Goal: Task Accomplishment & Management: Use online tool/utility

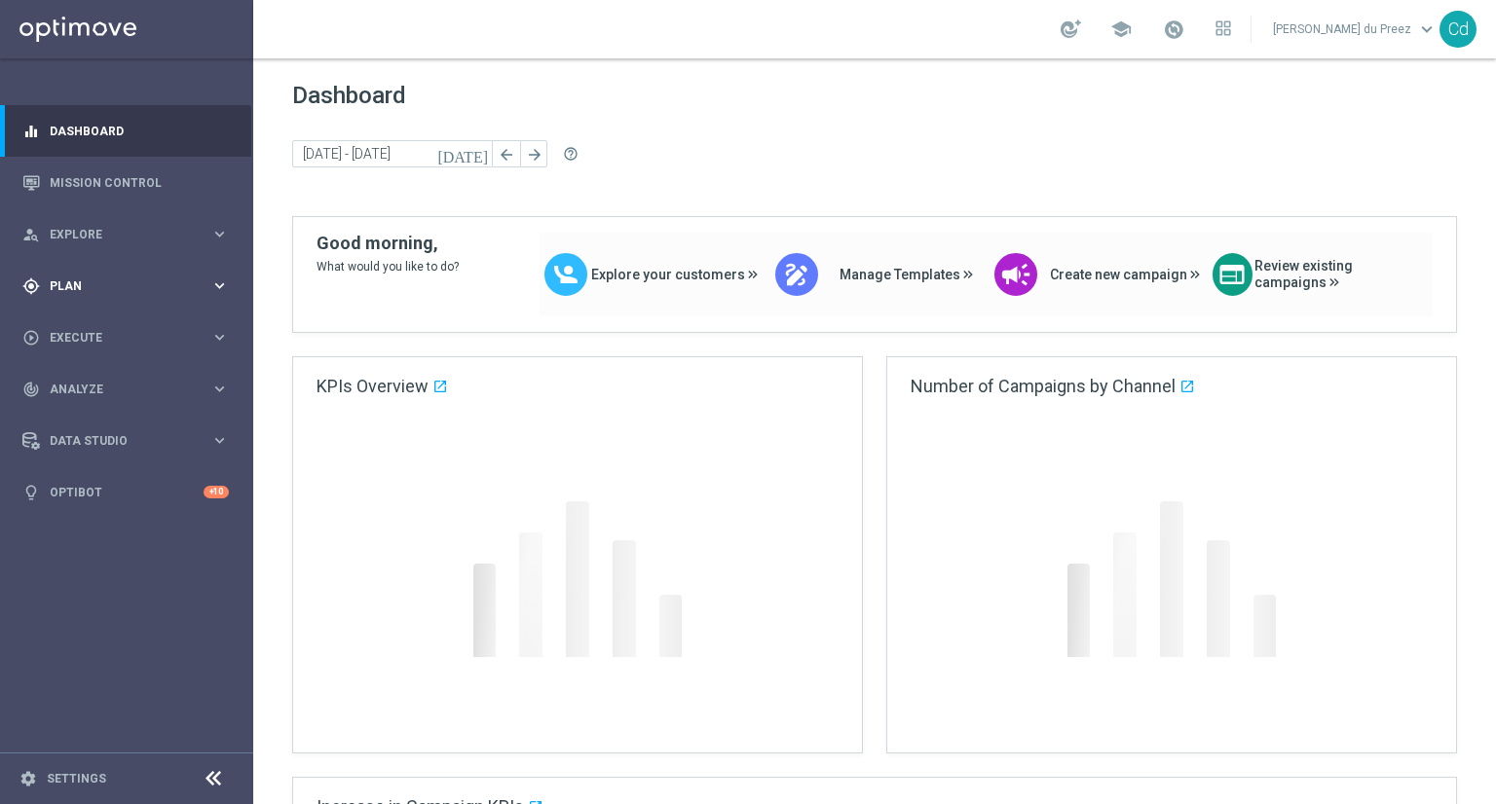
click at [66, 279] on div "gps_fixed Plan" at bounding box center [116, 287] width 188 height 18
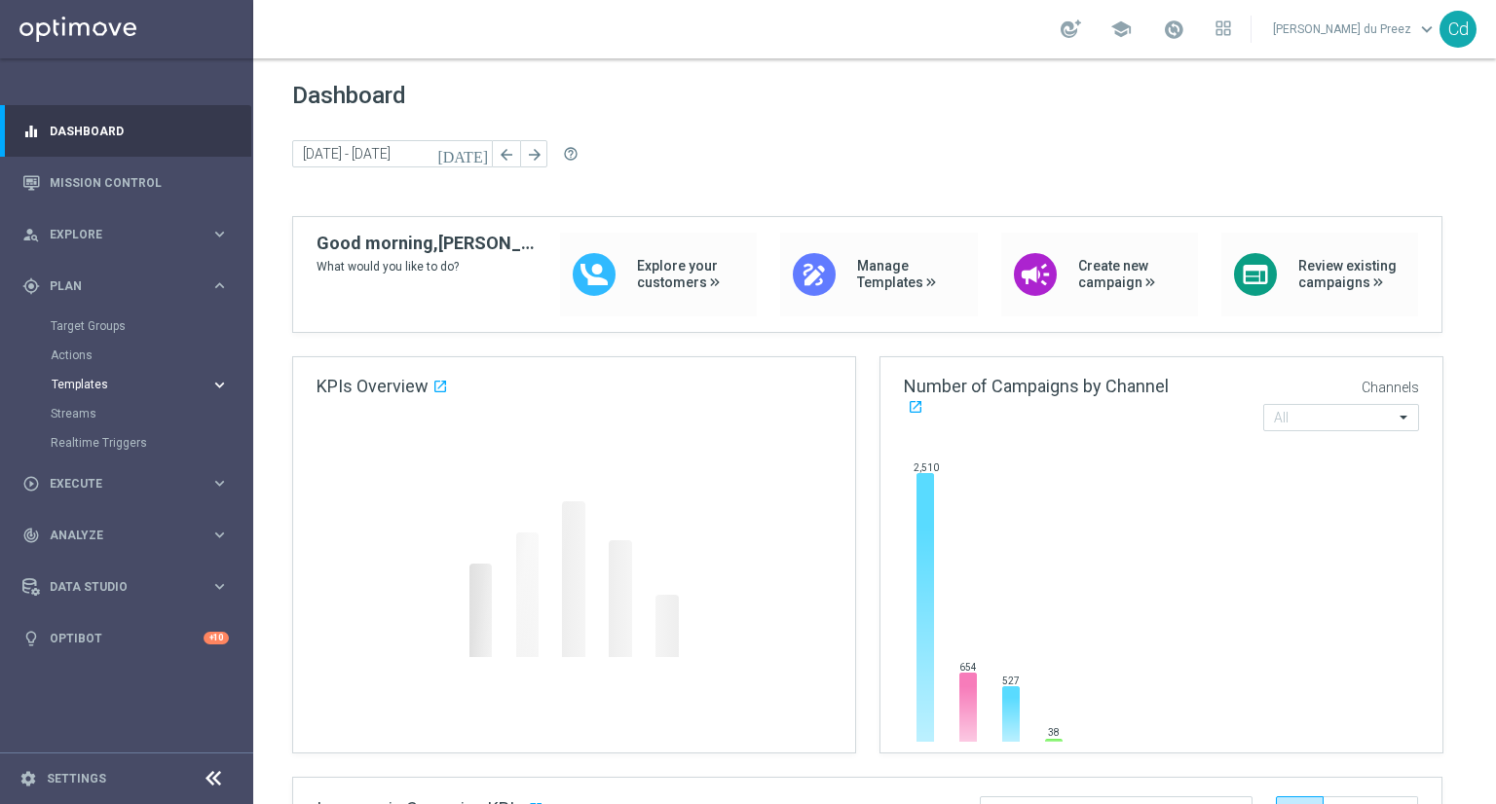
click at [78, 377] on button "Templates keyboard_arrow_right" at bounding box center [140, 385] width 179 height 16
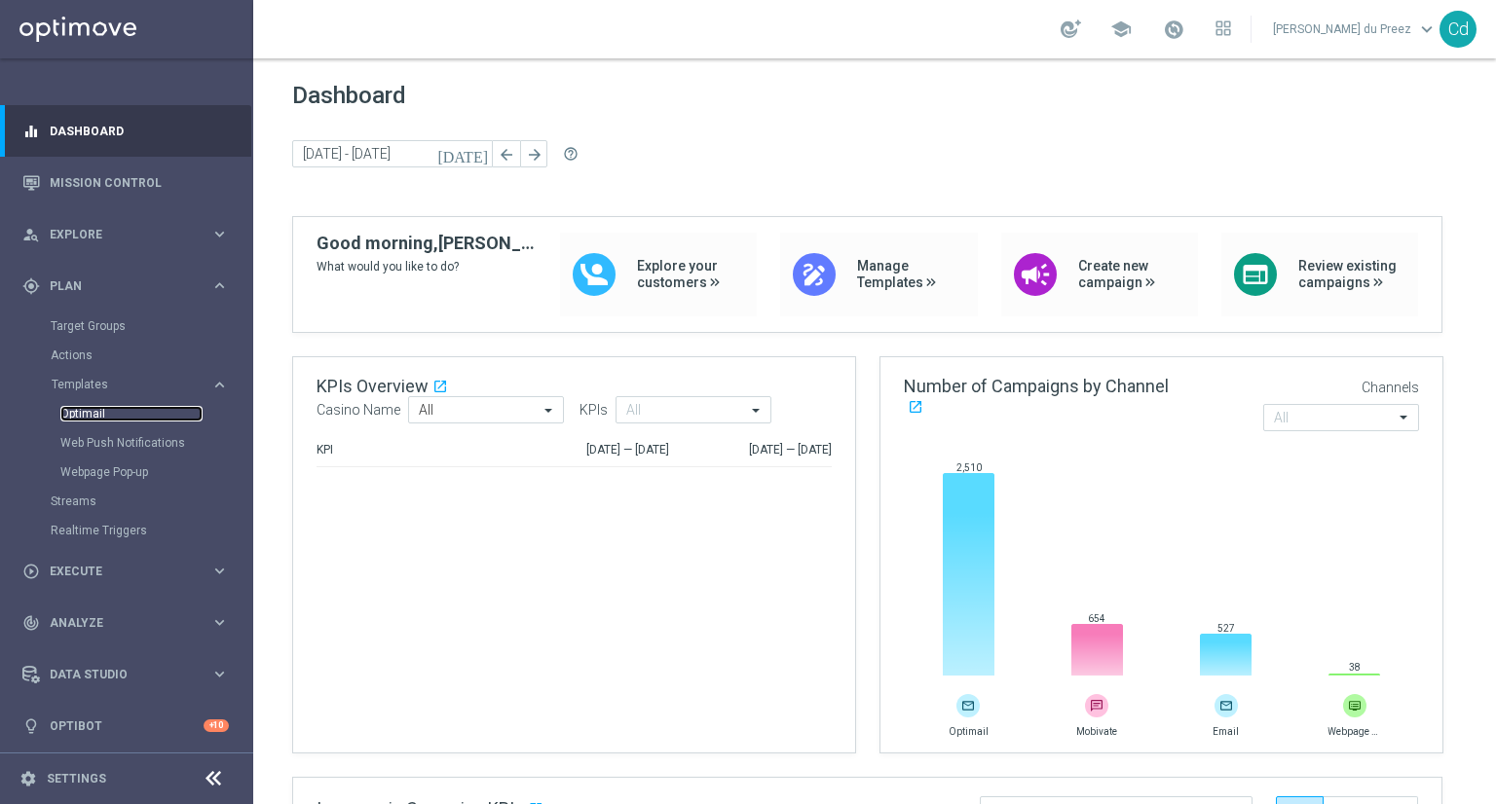
click at [94, 411] on link "Optimail" at bounding box center [131, 414] width 142 height 16
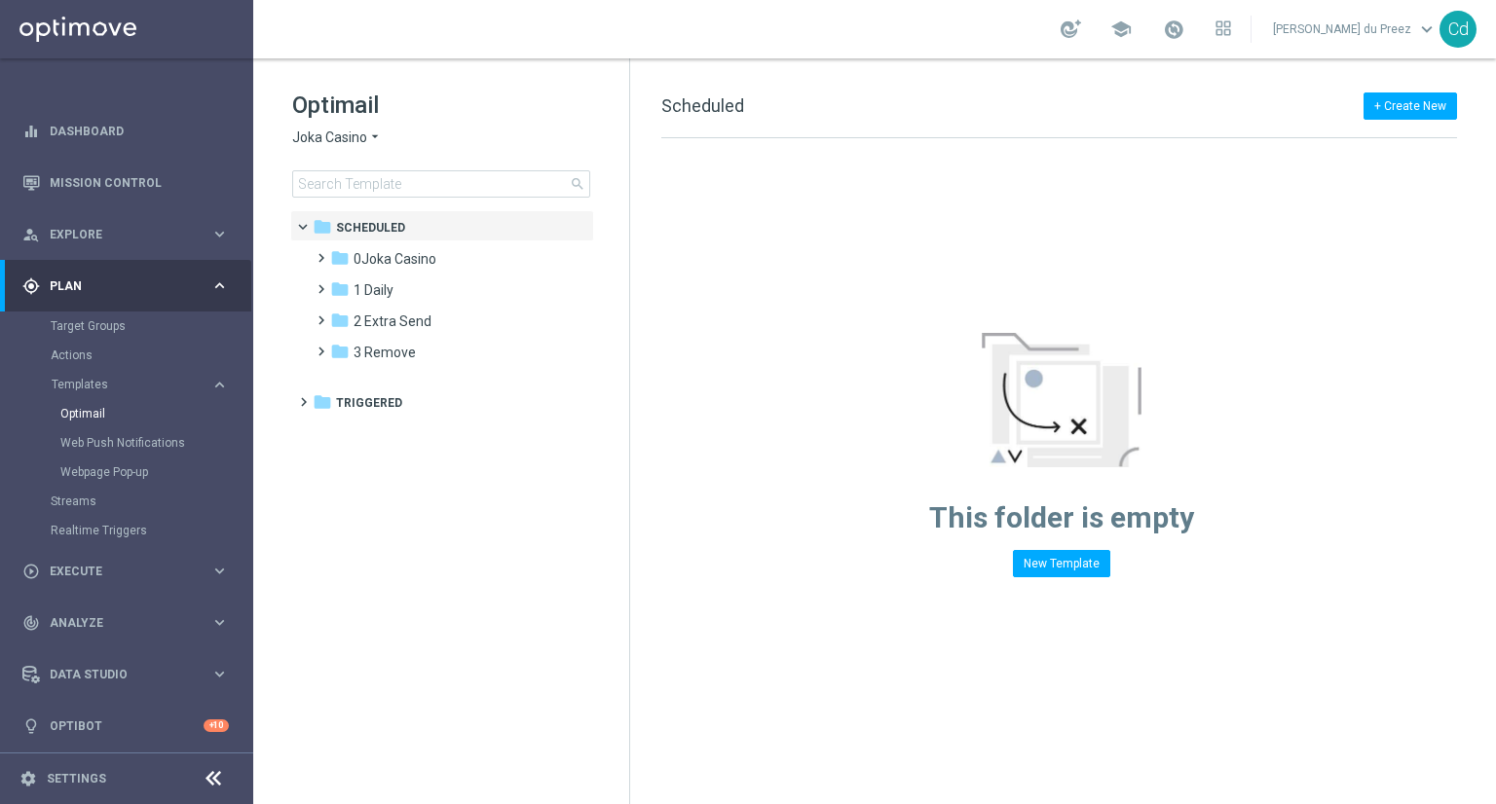
click at [321, 145] on span "Joka Casino" at bounding box center [329, 138] width 75 height 19
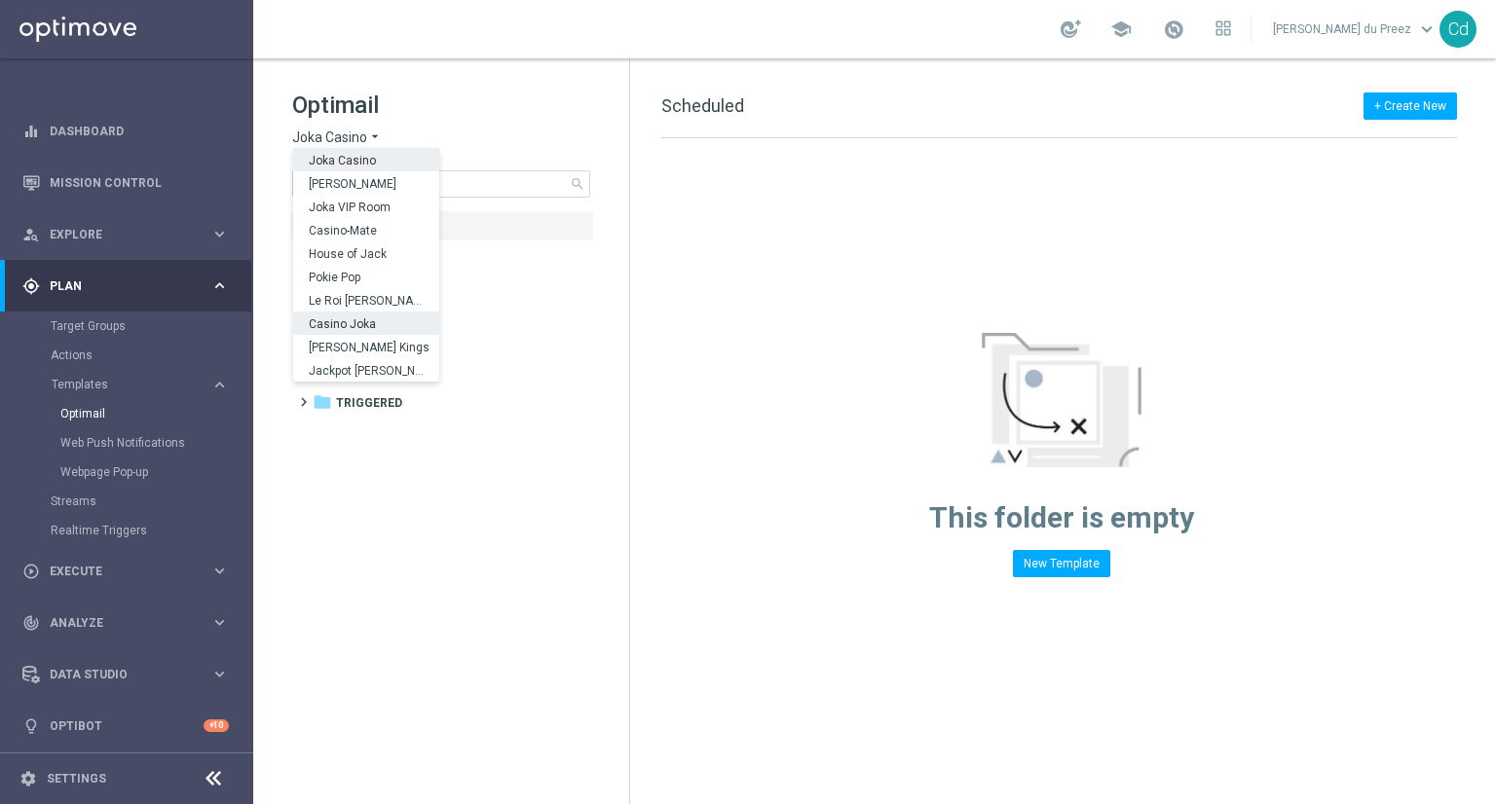
click at [0, 0] on span "Casino Joka" at bounding box center [0, 0] width 0 height 0
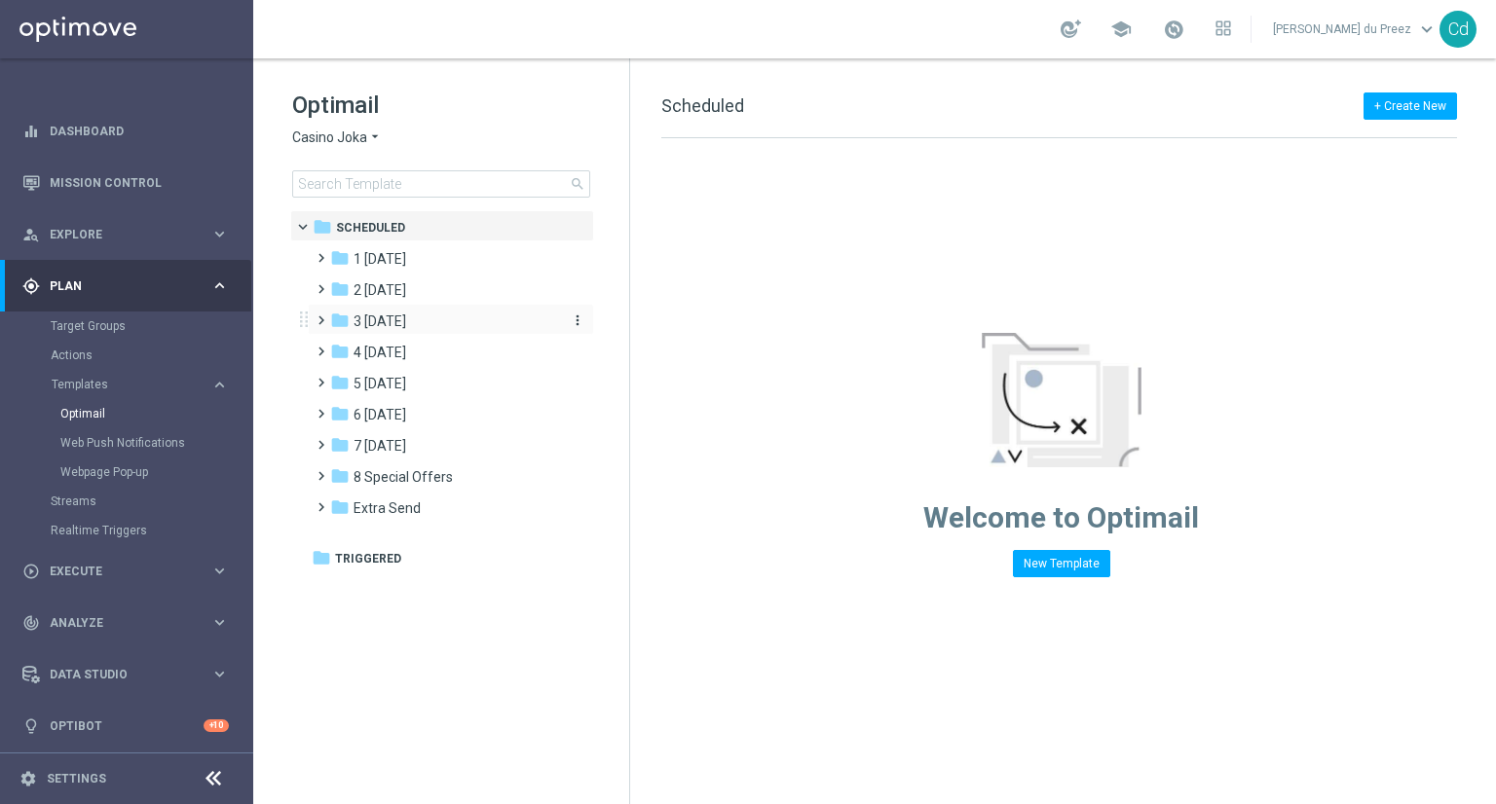
click at [376, 320] on span "3 [DATE]" at bounding box center [380, 322] width 53 height 18
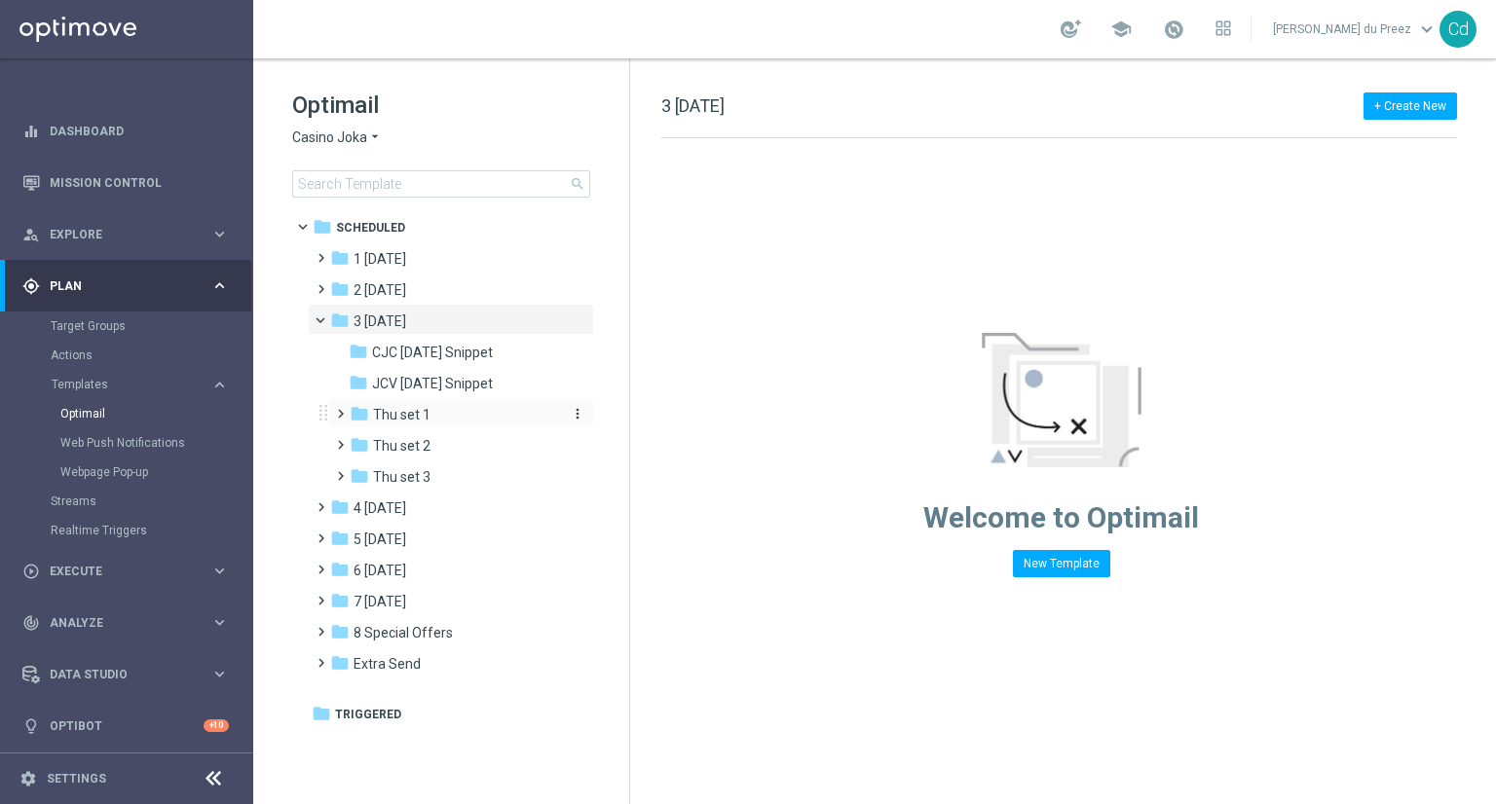
click at [394, 409] on span "Thu set 1" at bounding box center [401, 415] width 57 height 18
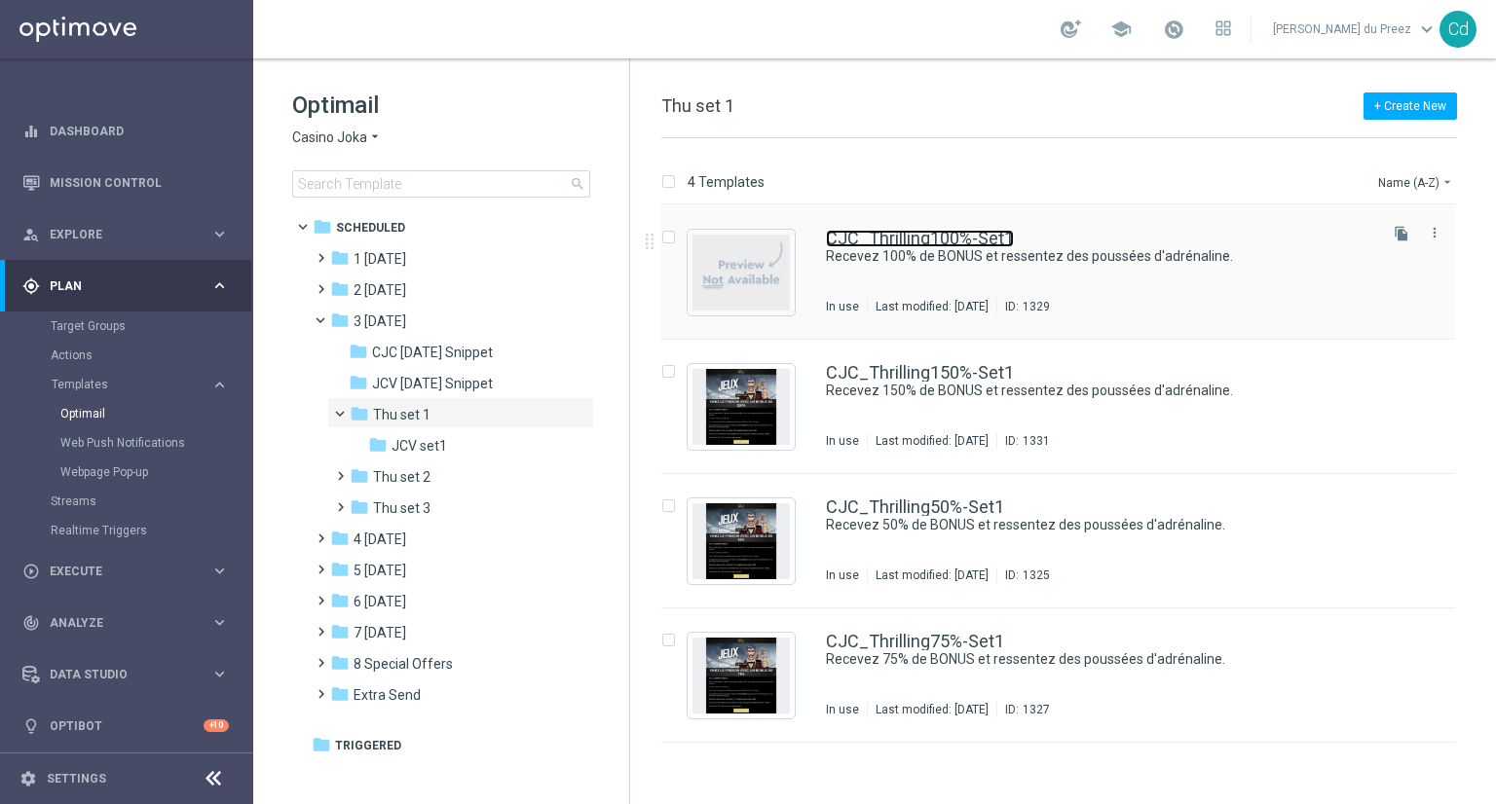
click at [957, 233] on link "CJC_Thrilling100%-Set1" at bounding box center [920, 239] width 188 height 18
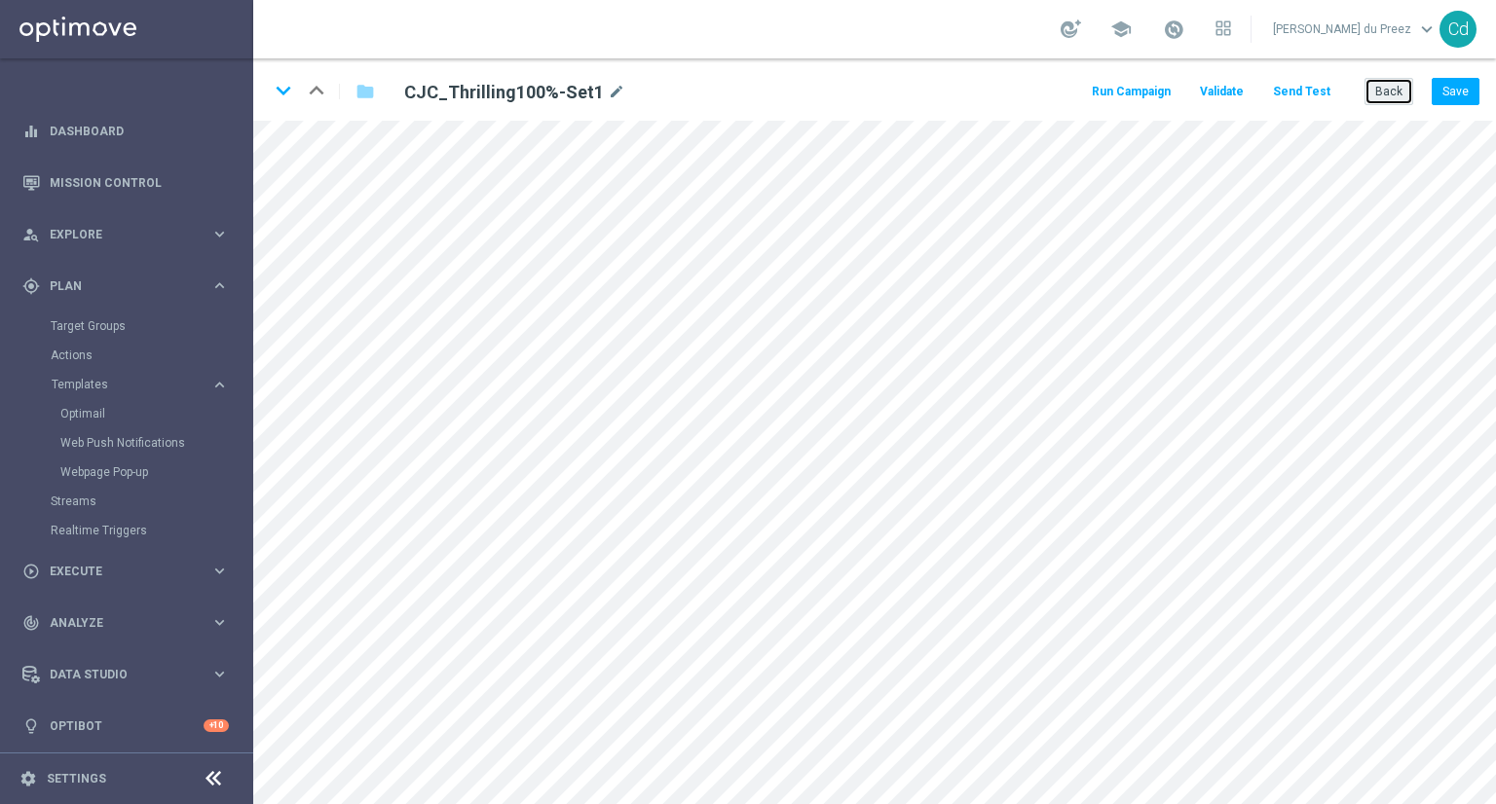
click at [1391, 92] on button "Back" at bounding box center [1388, 91] width 49 height 27
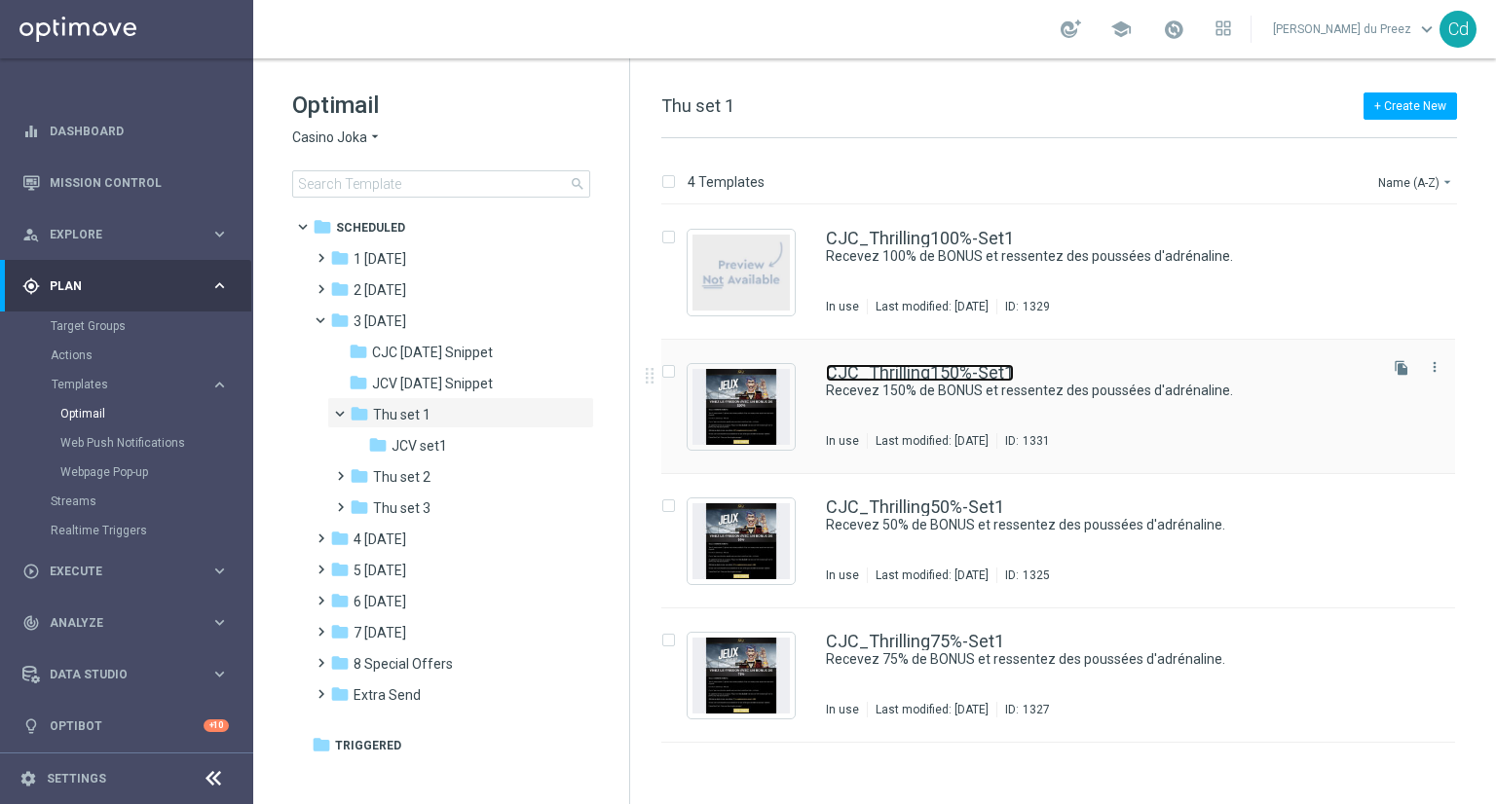
click at [883, 367] on link "CJC_Thrilling150%-Set1" at bounding box center [920, 373] width 188 height 18
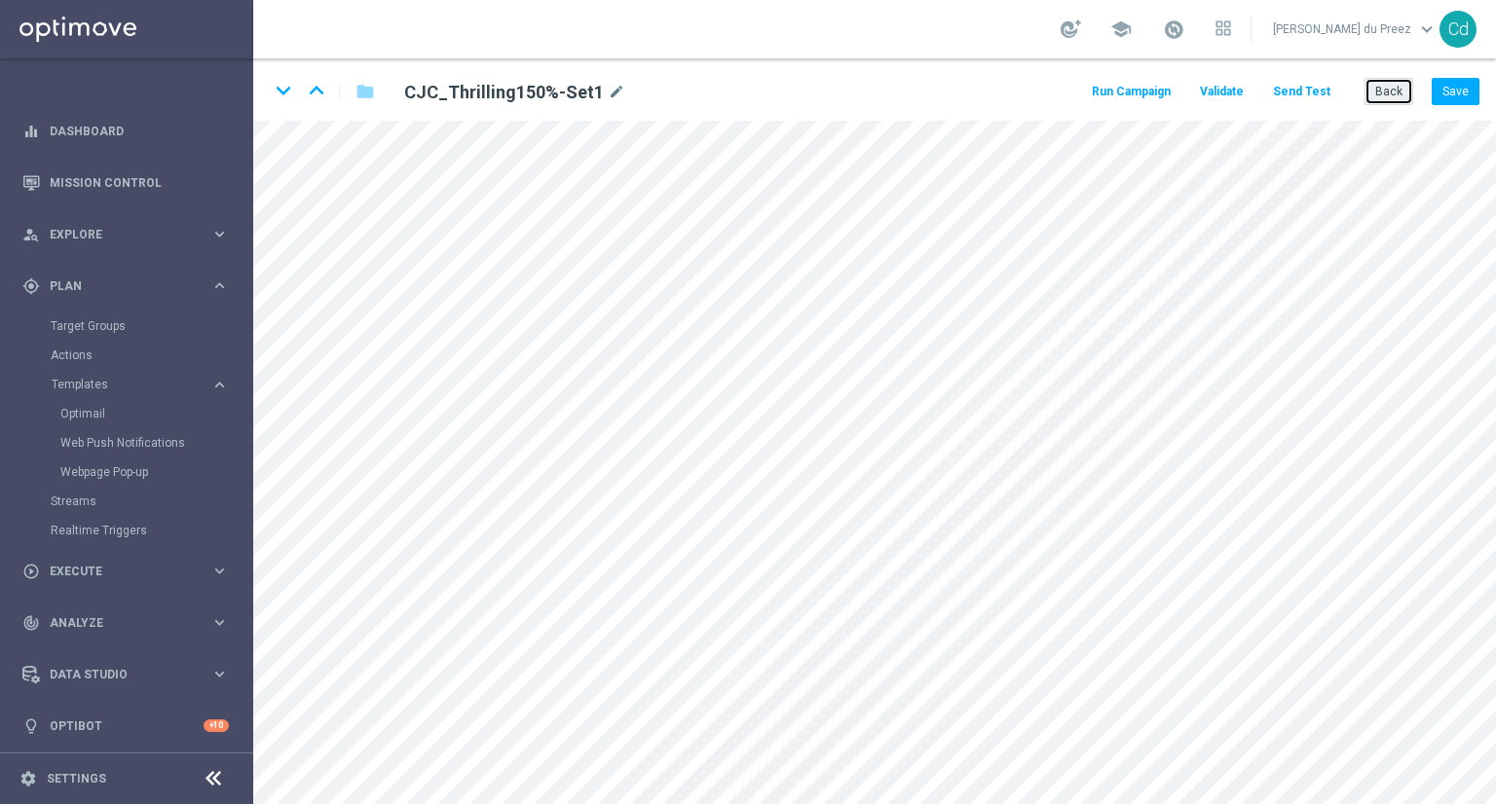
click at [1383, 93] on button "Back" at bounding box center [1388, 91] width 49 height 27
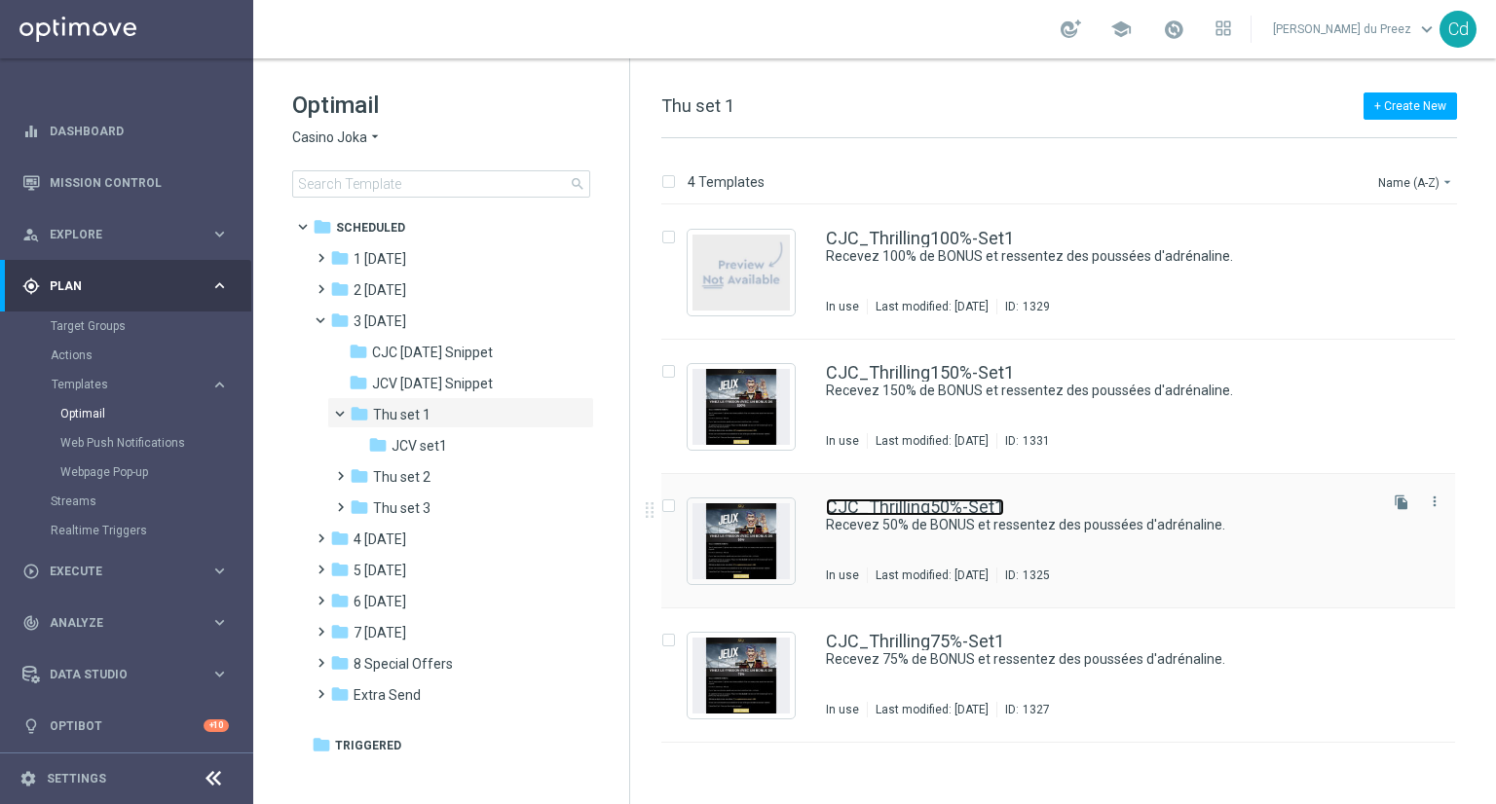
click at [952, 510] on link "CJC_Thrilling50%-Set1" at bounding box center [915, 508] width 178 height 18
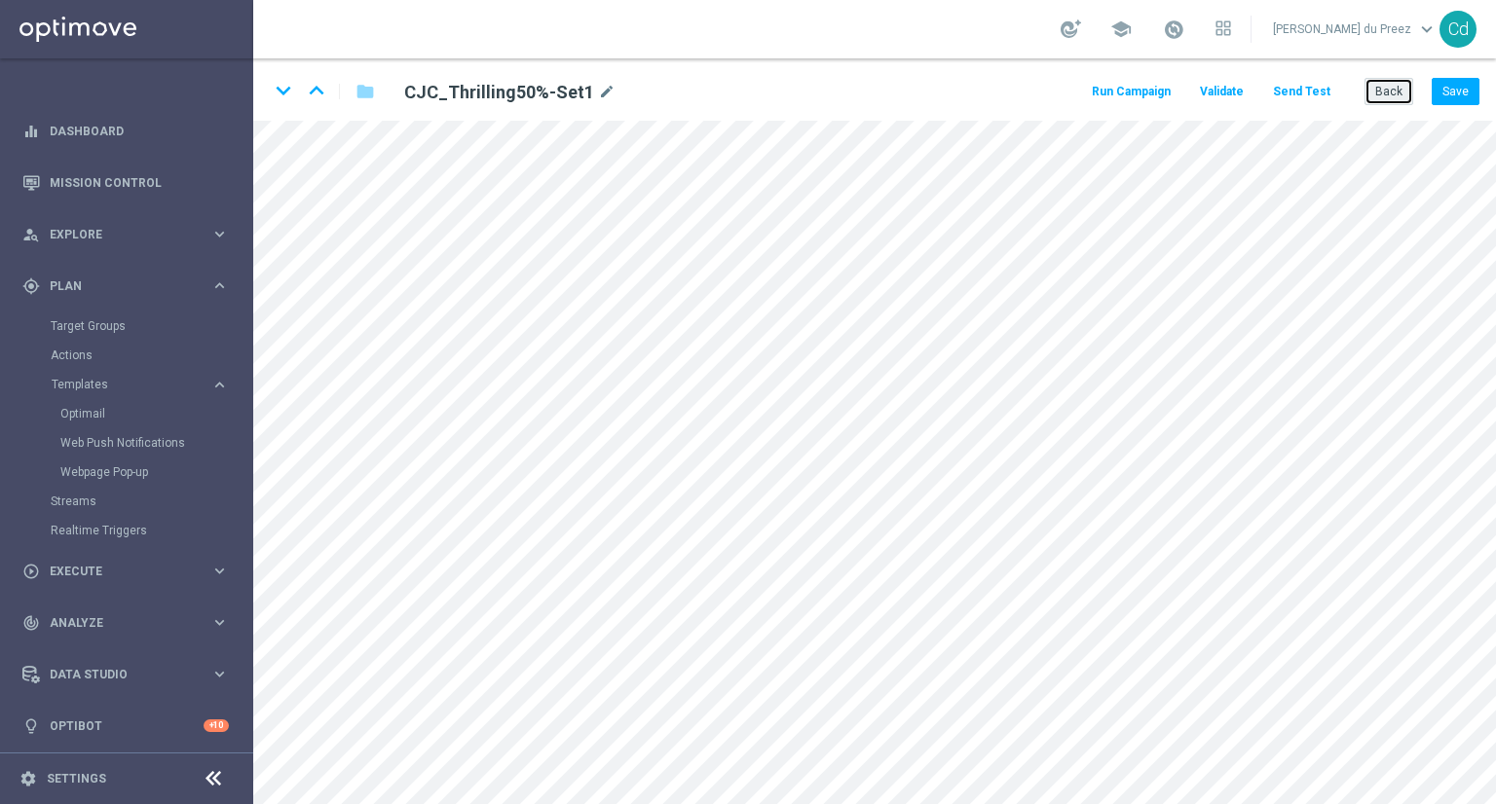
click at [1398, 91] on button "Back" at bounding box center [1388, 91] width 49 height 27
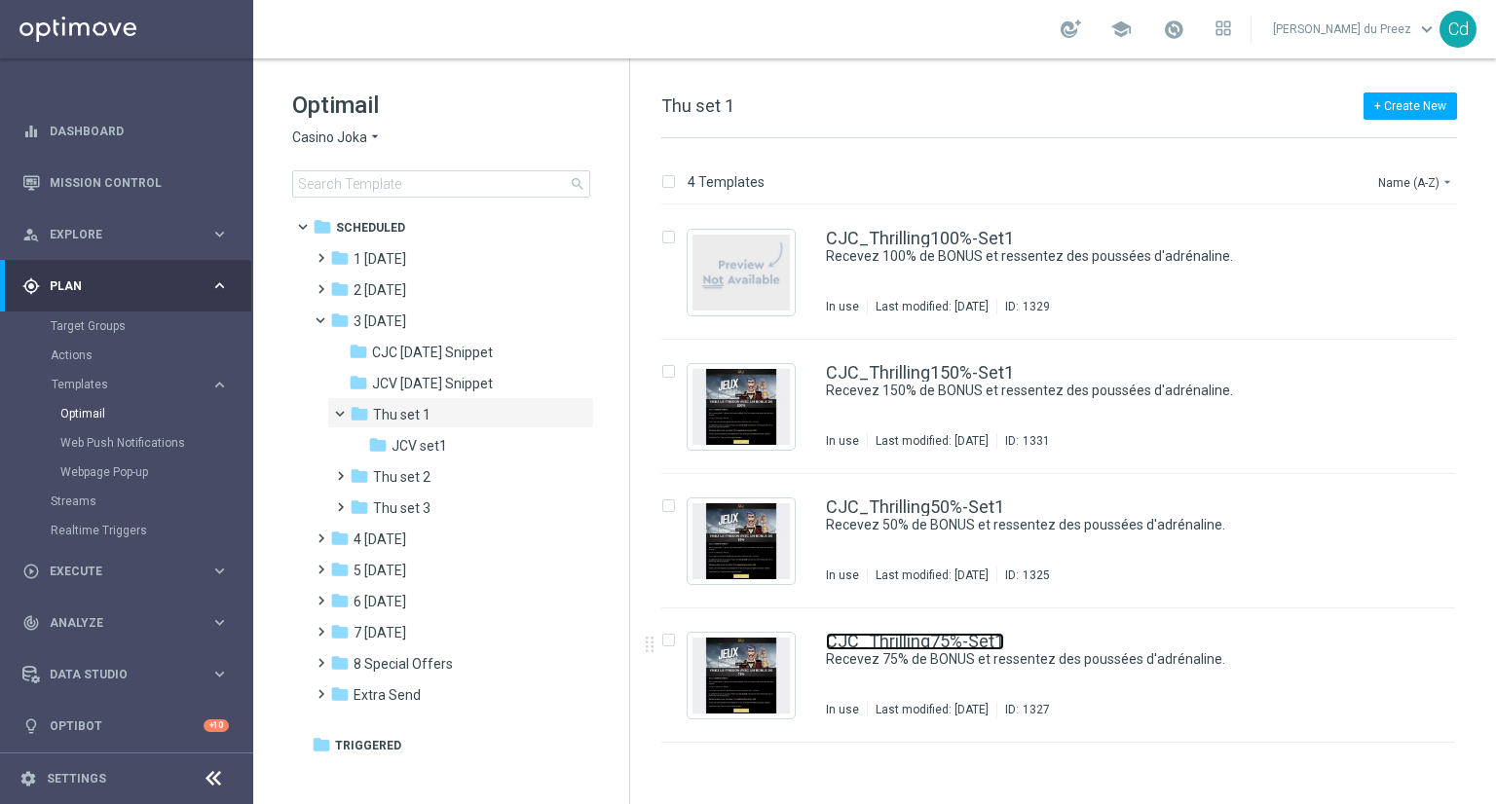
click at [954, 633] on link "CJC_Thrilling75%-Set1" at bounding box center [915, 642] width 178 height 18
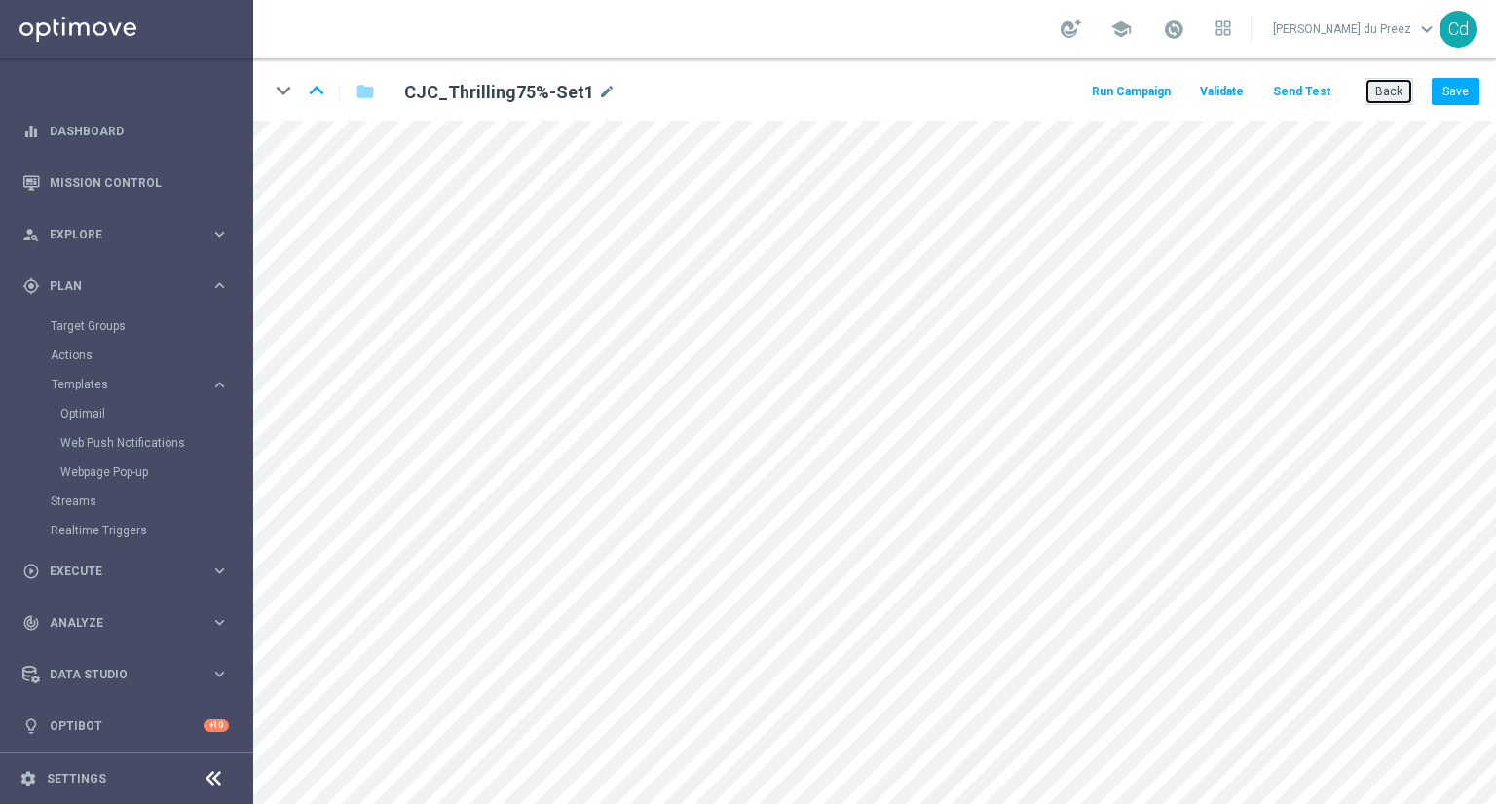
click at [1389, 93] on button "Back" at bounding box center [1388, 91] width 49 height 27
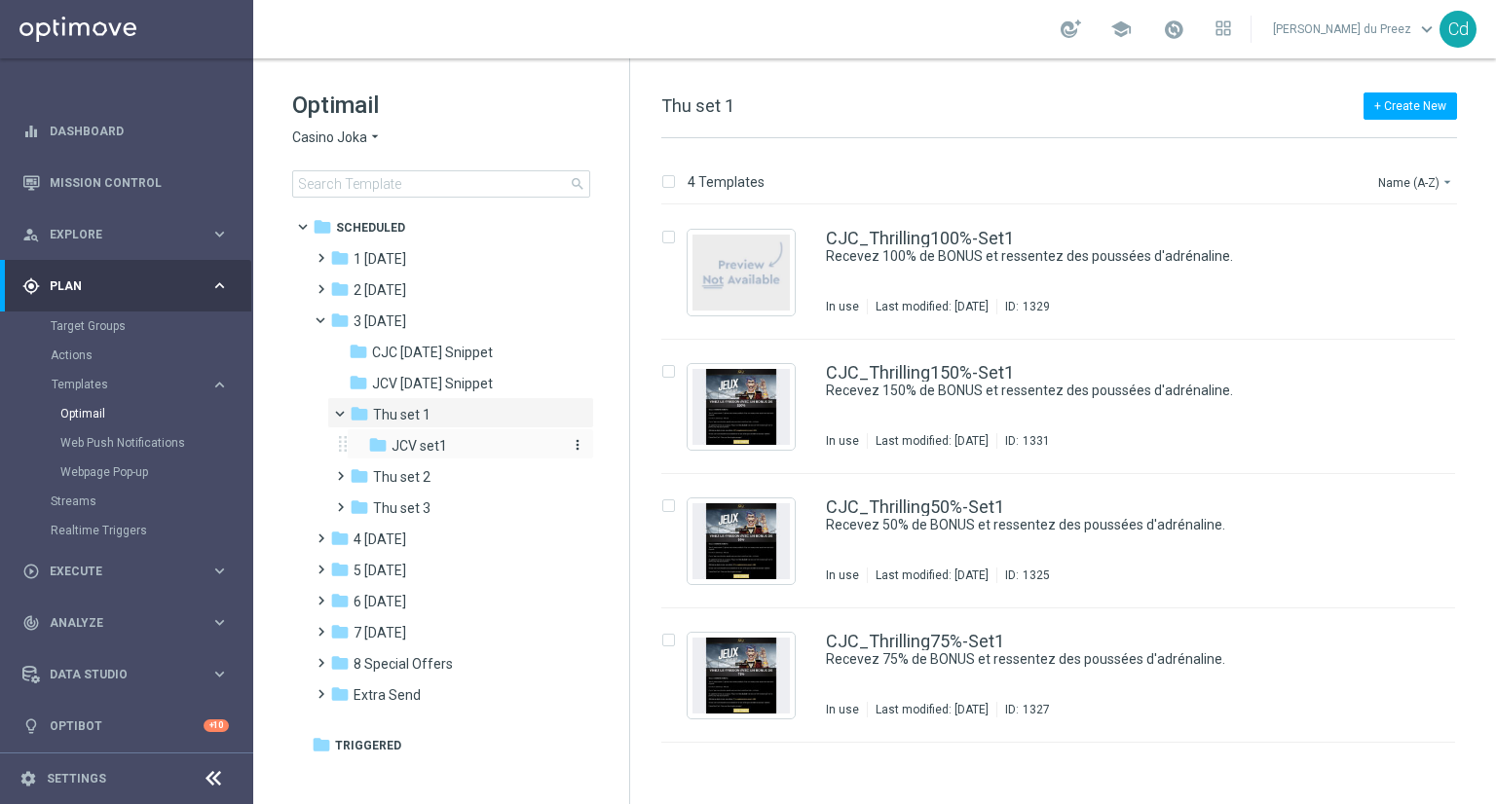
click at [446, 444] on div "folder JCV set1" at bounding box center [464, 446] width 192 height 22
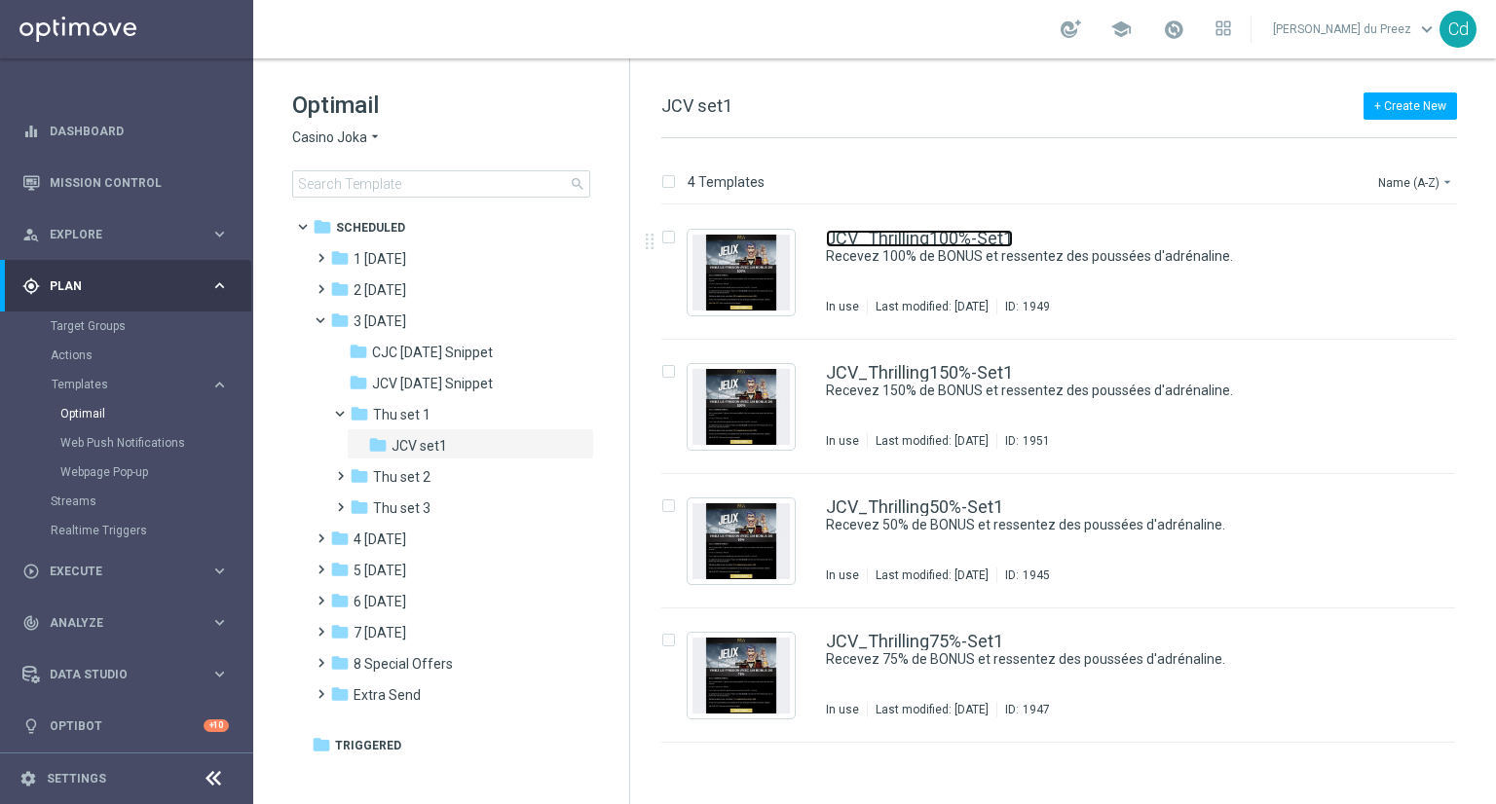
drag, startPoint x: 896, startPoint y: 243, endPoint x: 919, endPoint y: 248, distance: 24.1
click at [896, 243] on link "JCV_Thrilling100%-Set1" at bounding box center [919, 239] width 187 height 18
